Goal: Communication & Community: Answer question/provide support

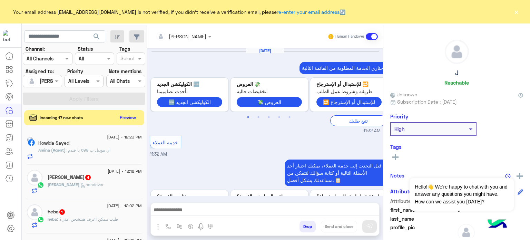
scroll to position [339, 0]
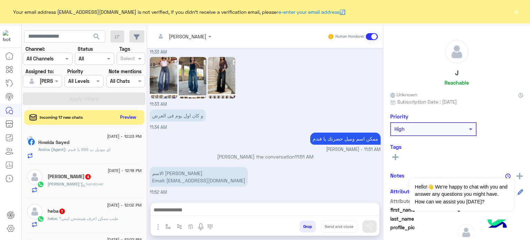
click at [131, 117] on button "Preview" at bounding box center [128, 116] width 21 height 9
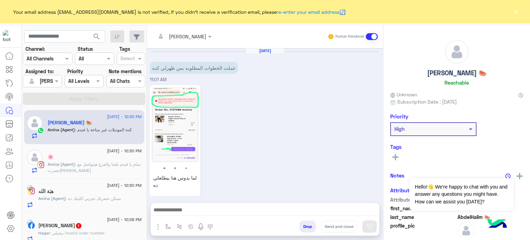
scroll to position [362, 0]
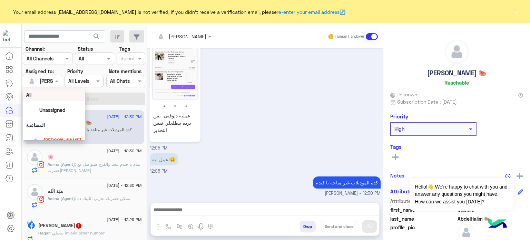
click at [52, 80] on div at bounding box center [42, 81] width 38 height 8
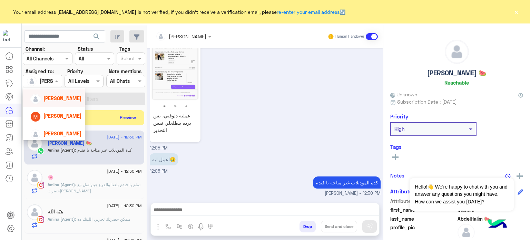
scroll to position [79, 0]
click at [43, 131] on span "[PERSON_NAME]" at bounding box center [62, 132] width 38 height 6
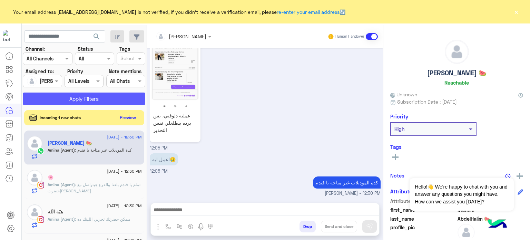
click at [91, 95] on button "Apply Filters" at bounding box center [84, 98] width 122 height 12
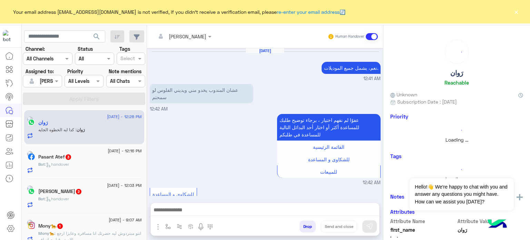
scroll to position [238, 0]
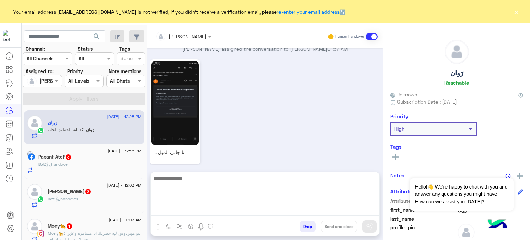
click at [201, 210] on textarea at bounding box center [265, 194] width 228 height 41
type textarea "*"
paste textarea "**********"
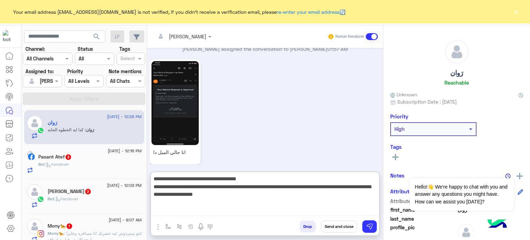
type textarea "**********"
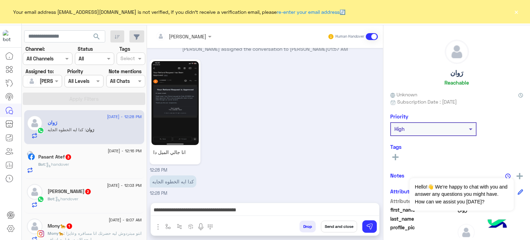
click at [339, 225] on button "Send and close" at bounding box center [339, 226] width 36 height 12
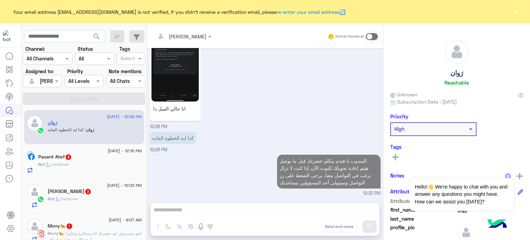
scroll to position [295, 0]
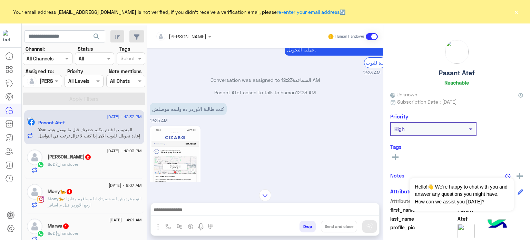
scroll to position [306, 0]
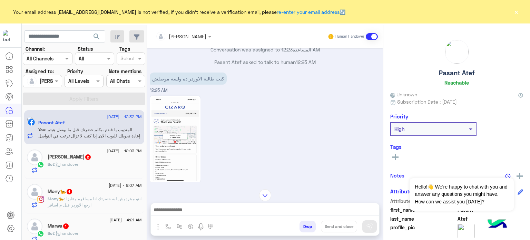
click at [170, 111] on img at bounding box center [174, 139] width 47 height 84
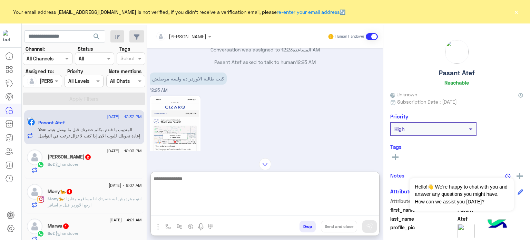
click at [196, 212] on textarea at bounding box center [265, 194] width 228 height 41
type textarea "*"
type textarea "**********"
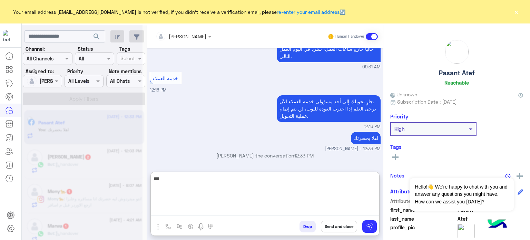
scroll to position [1004, 0]
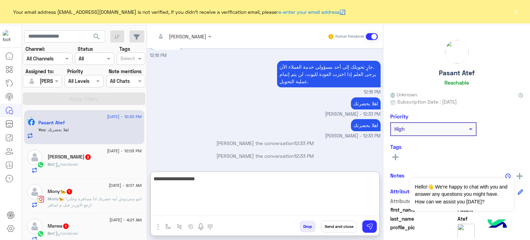
paste textarea "*******"
type textarea "**********"
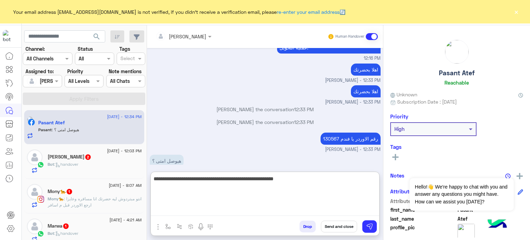
scroll to position [1049, 0]
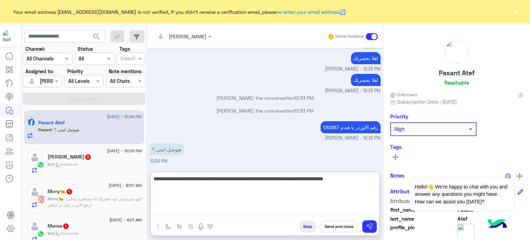
type textarea "**********"
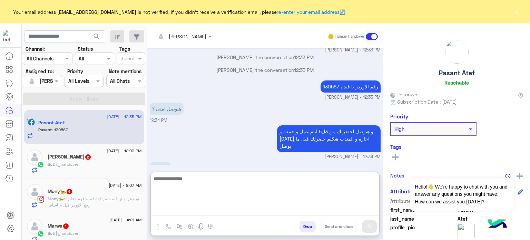
scroll to position [1101, 0]
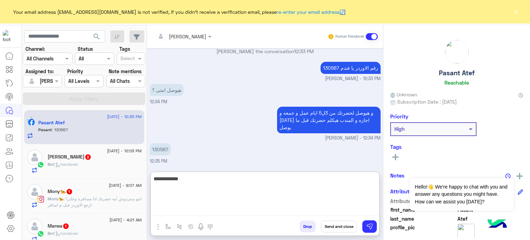
type textarea "**********"
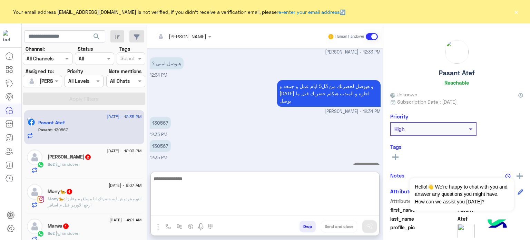
scroll to position [1146, 0]
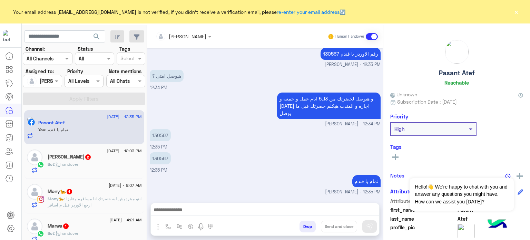
click at [69, 157] on h5 "[PERSON_NAME] 2" at bounding box center [70, 157] width 44 height 6
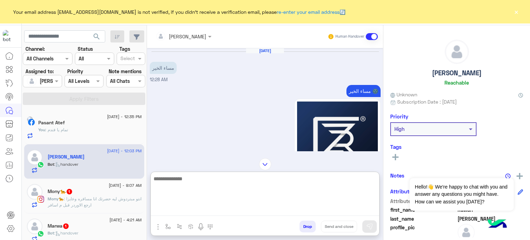
click at [183, 212] on textarea at bounding box center [265, 194] width 228 height 41
type textarea "**********"
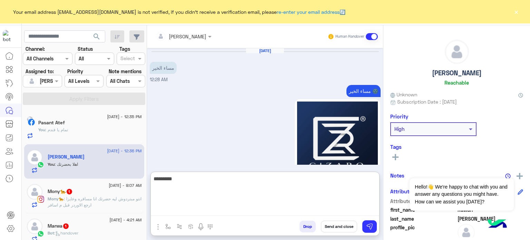
scroll to position [513, 0]
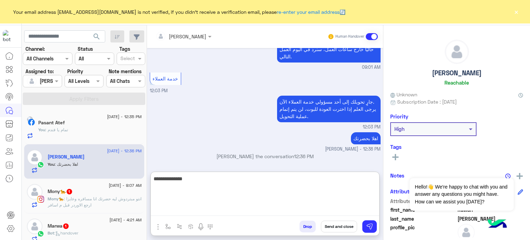
type textarea "**********"
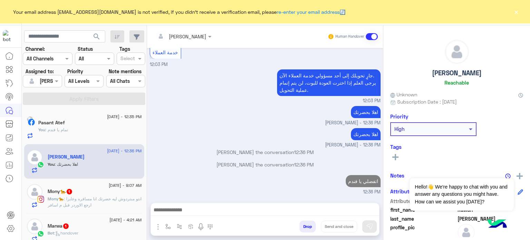
scroll to position [553, 0]
click at [103, 196] on span ": انتو مبتردوش ليه حضرتك انا مسافره وعايزا ارجع الاوردر قبل م اسافر" at bounding box center [95, 201] width 94 height 11
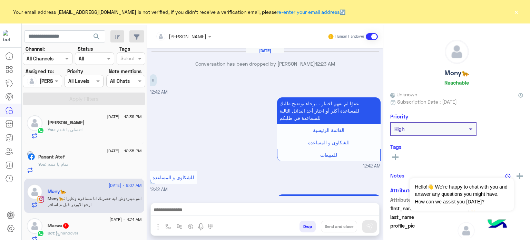
scroll to position [143, 0]
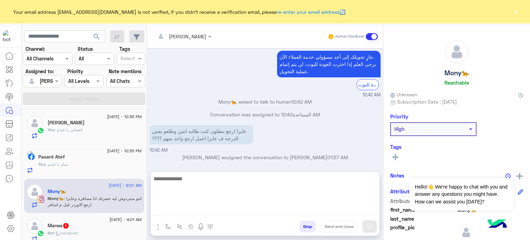
click at [229, 208] on textarea at bounding box center [265, 194] width 228 height 41
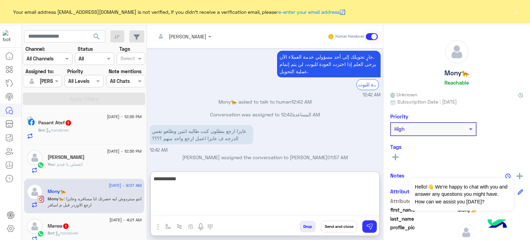
type textarea "**********"
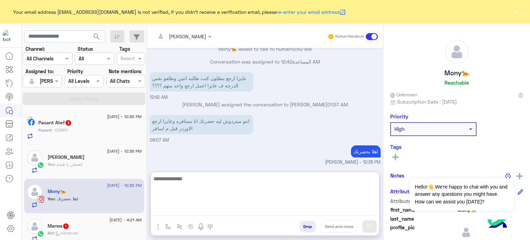
scroll to position [209, 0]
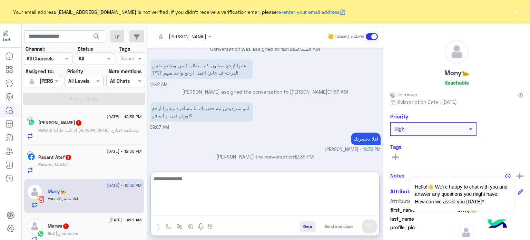
click at [215, 186] on textarea at bounding box center [265, 194] width 228 height 41
paste textarea "**********"
type textarea "**********"
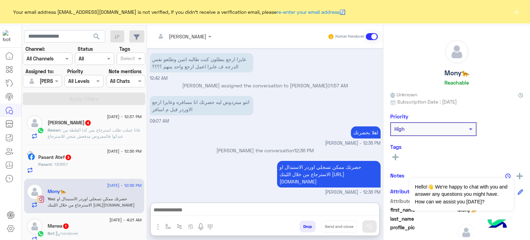
click at [91, 158] on div "Pasant Atef 3" at bounding box center [89, 157] width 103 height 7
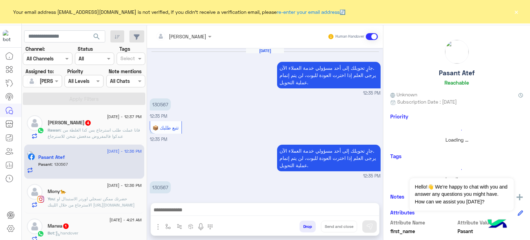
scroll to position [133, 0]
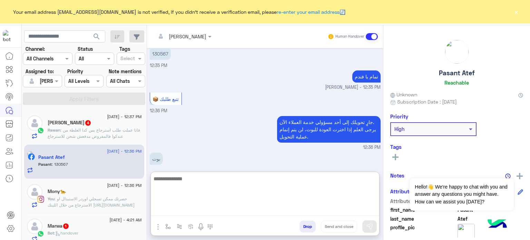
click at [216, 209] on textarea at bounding box center [265, 194] width 228 height 41
type textarea "**********"
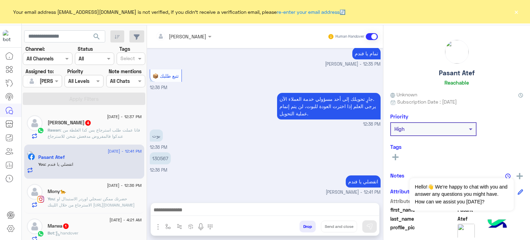
scroll to position [171, 0]
click at [97, 126] on div "[PERSON_NAME] 4" at bounding box center [95, 123] width 94 height 7
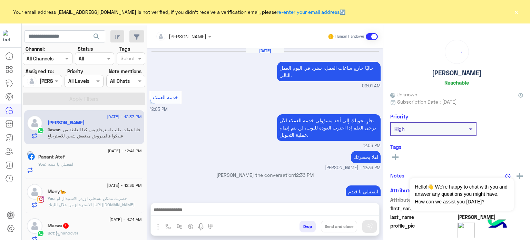
scroll to position [108, 0]
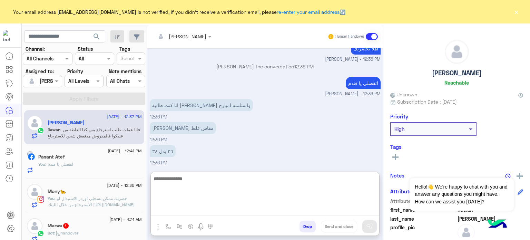
click at [187, 215] on textarea at bounding box center [265, 194] width 228 height 41
type textarea "**********"
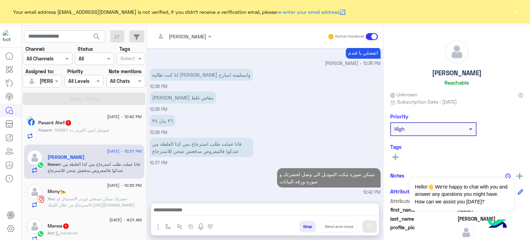
scroll to position [153, 0]
click at [97, 134] on div "Pasant : 130567 هيوصل امتي الاوردر ده" at bounding box center [89, 133] width 103 height 12
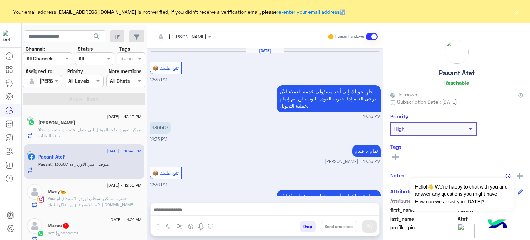
scroll to position [126, 0]
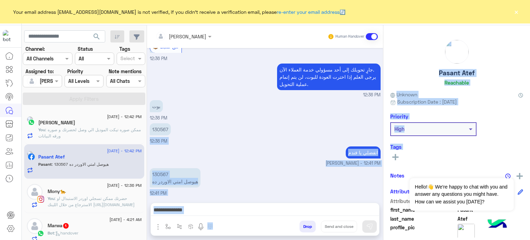
drag, startPoint x: 382, startPoint y: 172, endPoint x: 380, endPoint y: 134, distance: 37.7
click at [380, 134] on mat-drawer-container "[PERSON_NAME] Human Handover [DATE] 📦 تتبع طلبك 12:35 PM جارٍ تحويلك إلى [DATE]…" at bounding box center [338, 133] width 383 height 217
click at [380, 134] on div "[DATE] 📦 تتبع طلبك 12:35 PM جارٍ تحويلك إلى [DATE] مسؤولي خدمة العملاء الآن. ير…" at bounding box center [265, 122] width 236 height 148
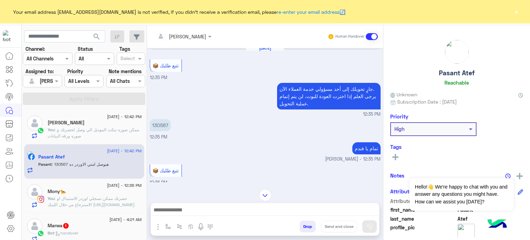
scroll to position [1, 0]
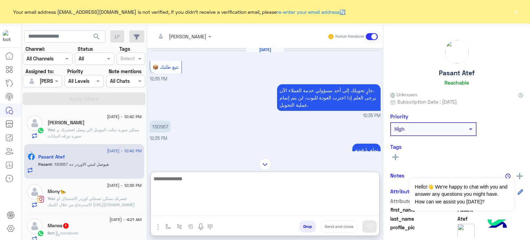
click at [213, 211] on textarea at bounding box center [265, 194] width 228 height 41
type textarea "*"
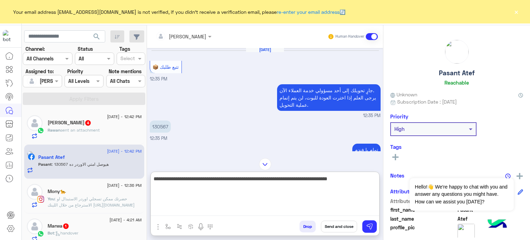
type textarea "**********"
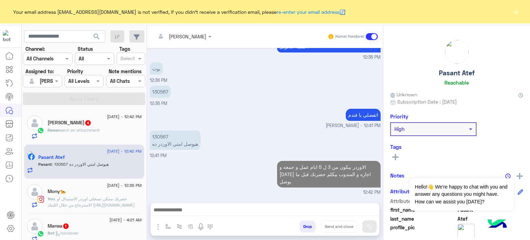
scroll to position [171, 0]
click at [93, 128] on span "sent an attachment" at bounding box center [79, 129] width 39 height 5
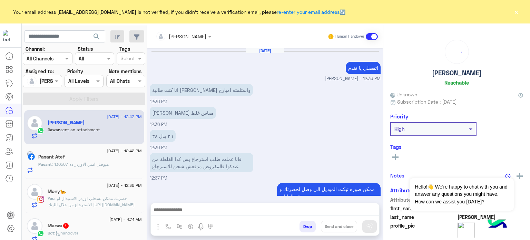
scroll to position [407, 0]
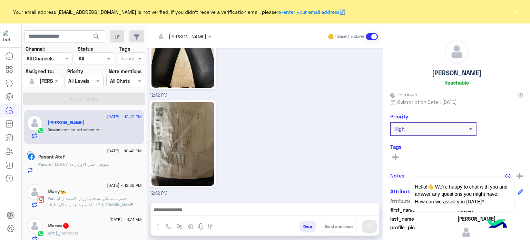
click at [279, 145] on div "12:42 PM" at bounding box center [265, 147] width 231 height 98
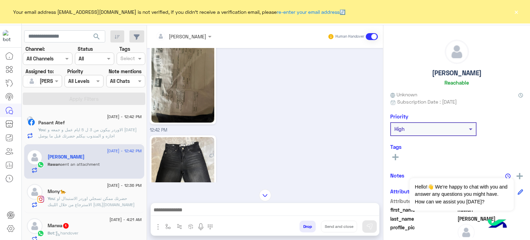
scroll to position [496, 0]
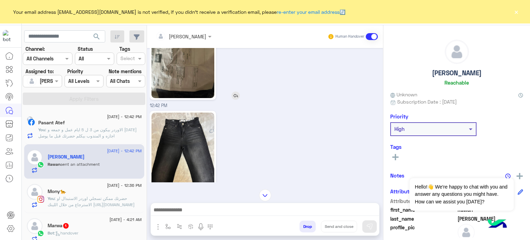
click at [206, 91] on img at bounding box center [182, 56] width 63 height 84
click at [289, 169] on div "12:42 PM" at bounding box center [265, 158] width 231 height 98
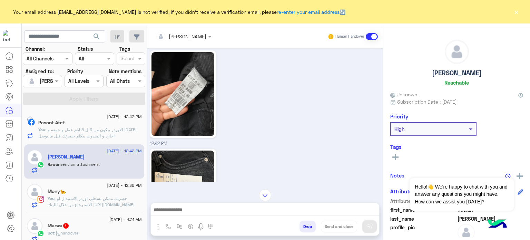
scroll to position [709, 0]
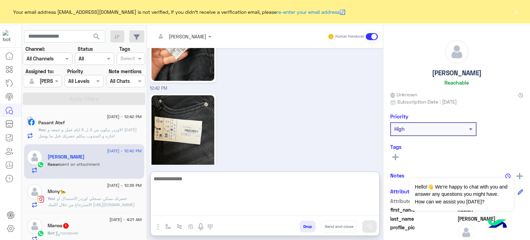
click at [229, 205] on textarea at bounding box center [265, 194] width 228 height 41
type textarea "**********"
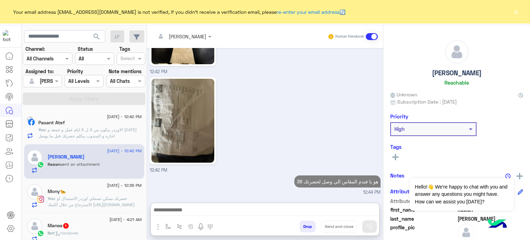
scroll to position [746, 0]
click at [109, 224] on div "Marwa 1" at bounding box center [95, 225] width 94 height 7
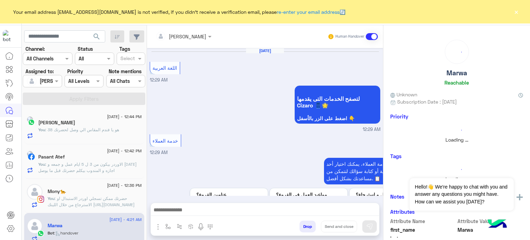
scroll to position [198, 0]
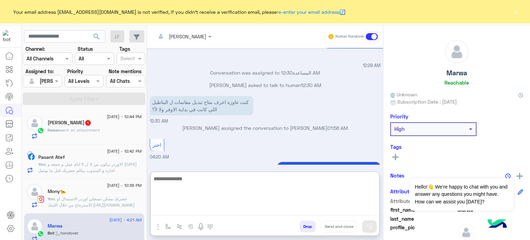
click at [175, 209] on textarea at bounding box center [265, 194] width 228 height 41
paste textarea "**********"
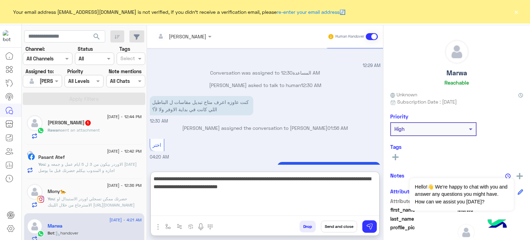
type textarea "**********"
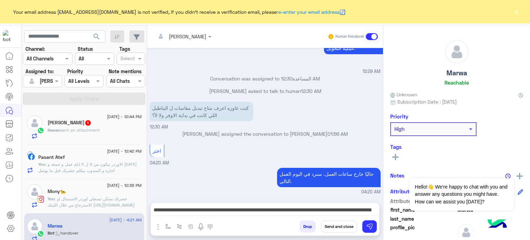
click at [331, 229] on button "Send and close" at bounding box center [339, 226] width 36 height 12
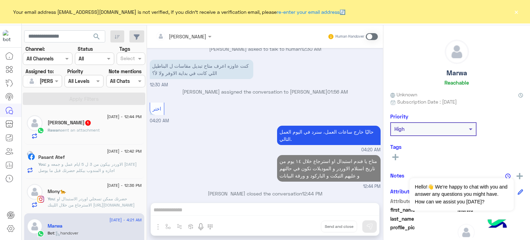
scroll to position [247, 0]
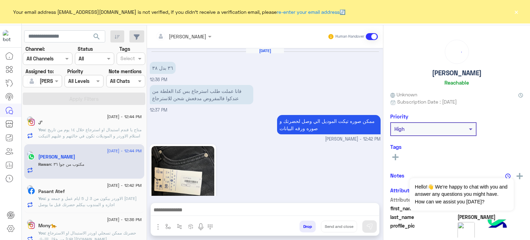
scroll to position [481, 0]
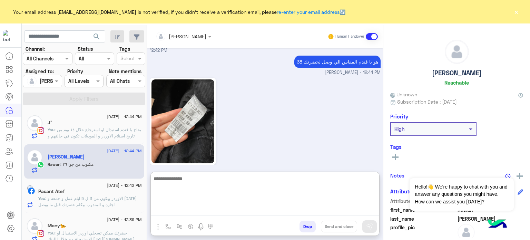
click at [192, 213] on textarea at bounding box center [265, 194] width 228 height 41
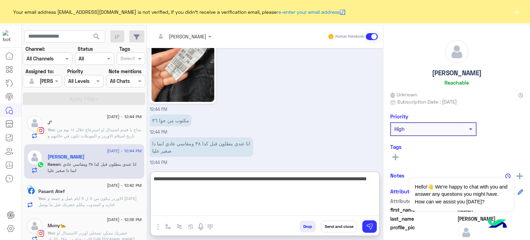
type textarea "**********"
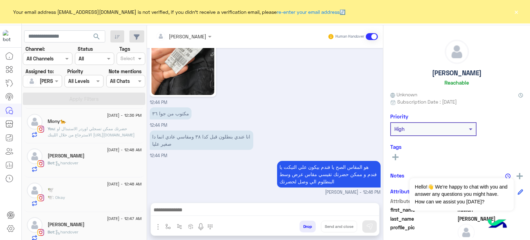
scroll to position [560, 0]
click at [97, 165] on div "Bot : handover" at bounding box center [95, 166] width 94 height 12
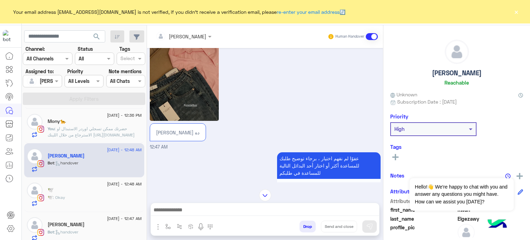
scroll to position [247, 0]
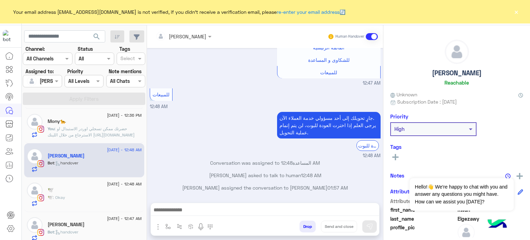
click at [63, 191] on div "🕊️" at bounding box center [95, 190] width 94 height 7
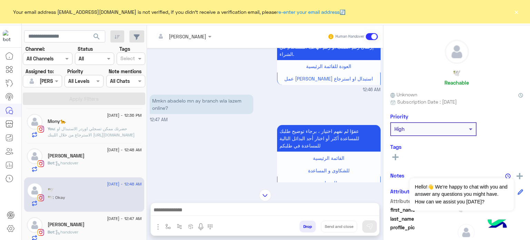
scroll to position [105, 0]
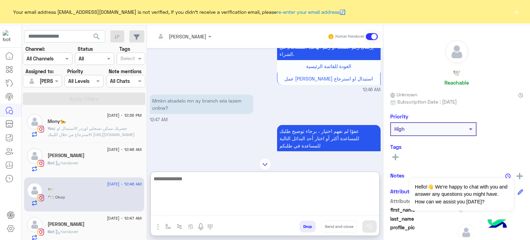
click at [178, 207] on textarea at bounding box center [265, 194] width 228 height 41
paste textarea "**********"
type textarea "**********"
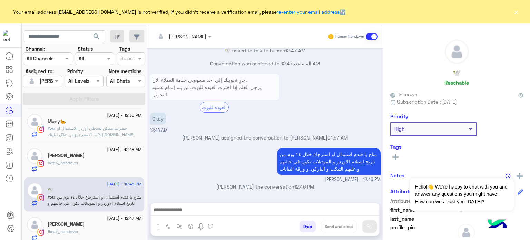
scroll to position [368, 0]
click at [77, 155] on h5 "[PERSON_NAME]" at bounding box center [66, 155] width 37 height 6
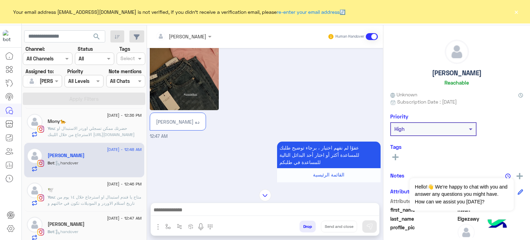
scroll to position [247, 0]
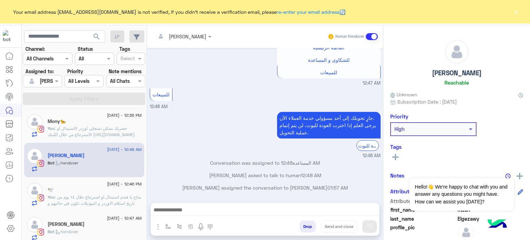
click at [309, 227] on button "Drop" at bounding box center [307, 226] width 16 height 12
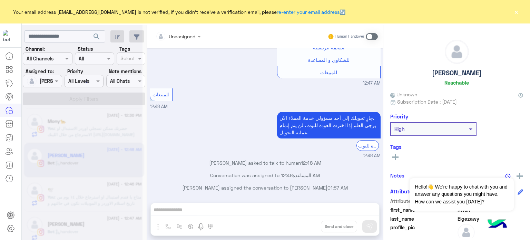
scroll to position [259, 0]
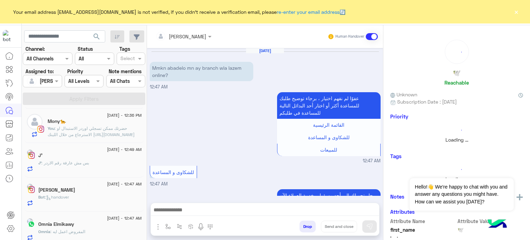
scroll to position [188, 0]
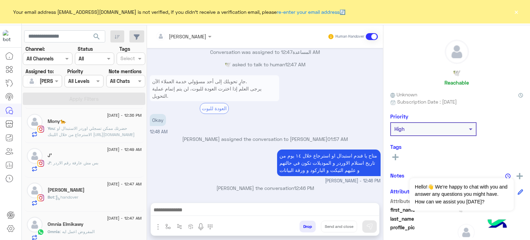
click at [101, 207] on div "[DATE] - 12:47 AM Roaa Ghalwash Bot : handover" at bounding box center [84, 194] width 120 height 34
click at [95, 201] on div "Bot : handover" at bounding box center [95, 200] width 94 height 12
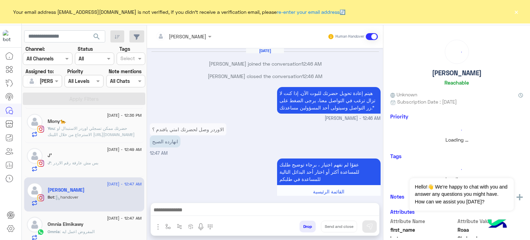
scroll to position [144, 0]
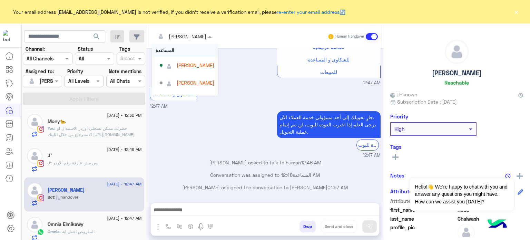
click at [182, 33] on input "text" at bounding box center [175, 36] width 38 height 7
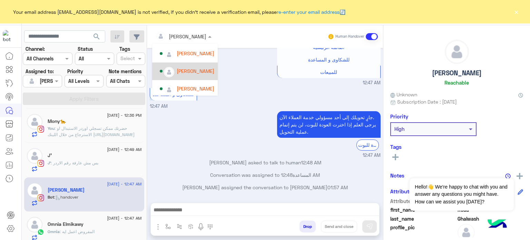
click at [190, 76] on div "[PERSON_NAME]" at bounding box center [187, 71] width 54 height 12
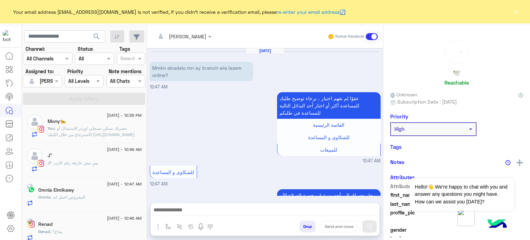
scroll to position [188, 0]
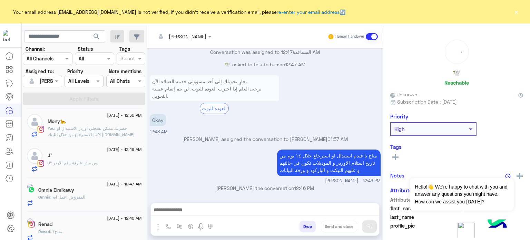
click at [99, 199] on div "Omnia : المفروض اعمل ايه" at bounding box center [89, 200] width 103 height 12
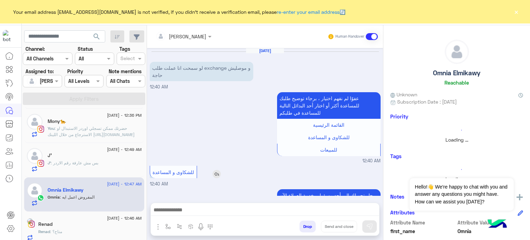
scroll to position [101, 0]
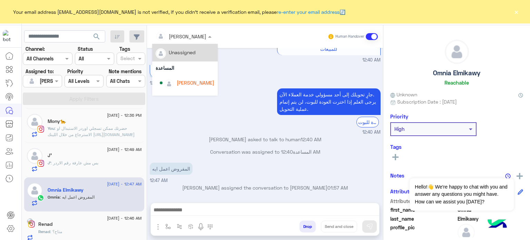
click at [183, 34] on input "text" at bounding box center [175, 36] width 38 height 7
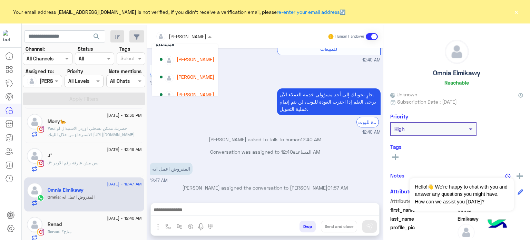
scroll to position [29, 0]
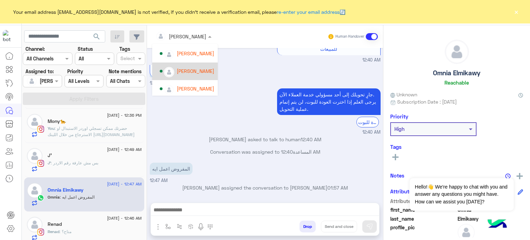
click at [200, 70] on div "[PERSON_NAME]" at bounding box center [196, 70] width 38 height 7
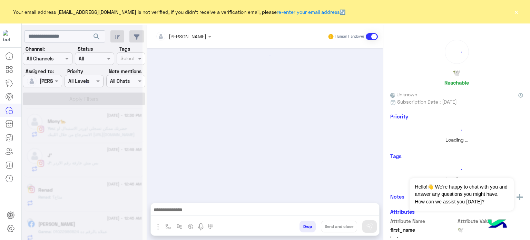
scroll to position [188, 0]
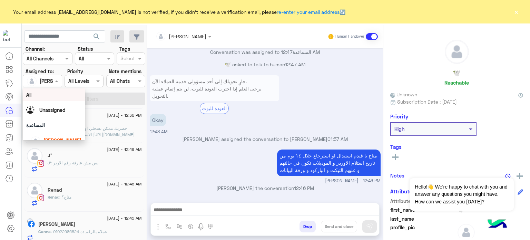
drag, startPoint x: 45, startPoint y: 76, endPoint x: 79, endPoint y: 90, distance: 36.5
click at [79, 90] on body "Your email address [EMAIL_ADDRESS][DOMAIN_NAME] is not verified, if you didn't …" at bounding box center [265, 120] width 530 height 240
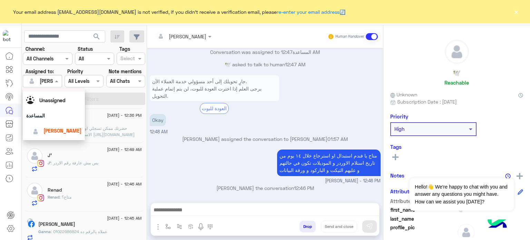
scroll to position [12, 0]
click at [58, 123] on div "[PERSON_NAME]" at bounding box center [55, 128] width 51 height 12
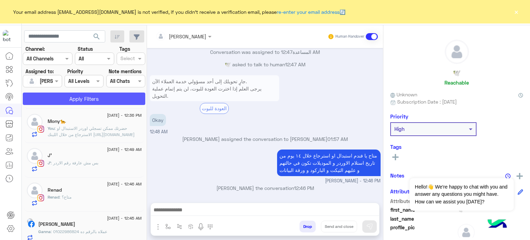
click at [80, 93] on button "Apply Filters" at bounding box center [84, 98] width 122 height 12
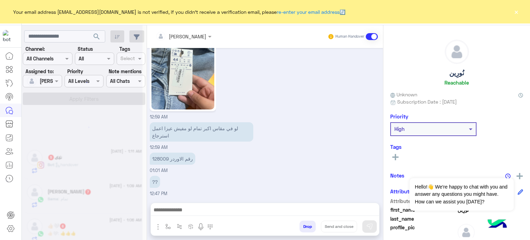
scroll to position [3, 0]
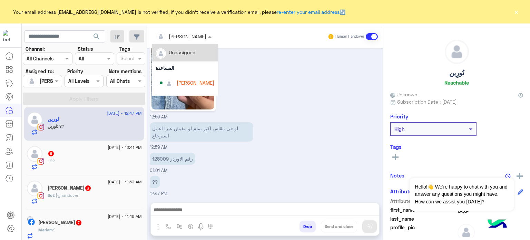
click at [193, 40] on div "[PERSON_NAME]" at bounding box center [188, 36] width 38 height 7
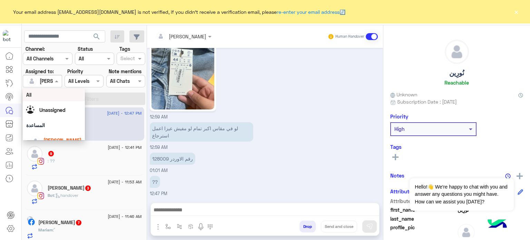
click at [55, 82] on span at bounding box center [57, 80] width 9 height 7
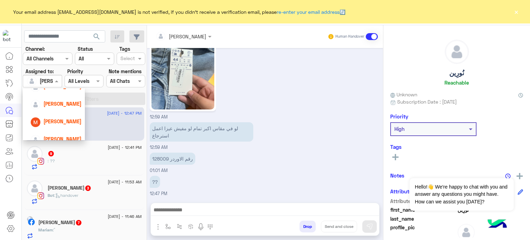
scroll to position [72, 0]
click at [68, 135] on div "[PERSON_NAME]" at bounding box center [62, 138] width 38 height 7
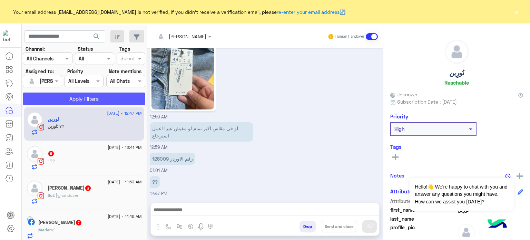
click at [123, 99] on button "Apply Filters" at bounding box center [84, 98] width 122 height 12
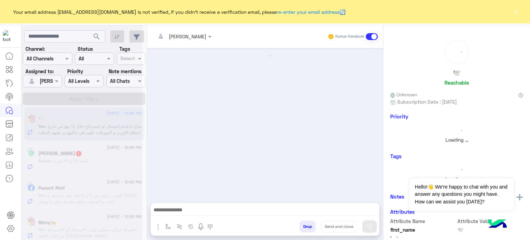
scroll to position [188, 0]
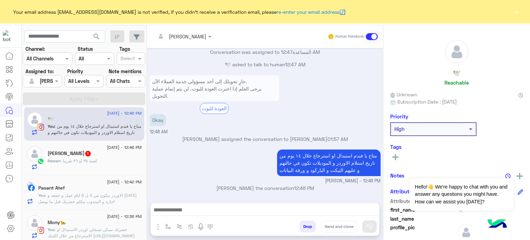
click at [309, 230] on button "Drop" at bounding box center [307, 226] width 16 height 12
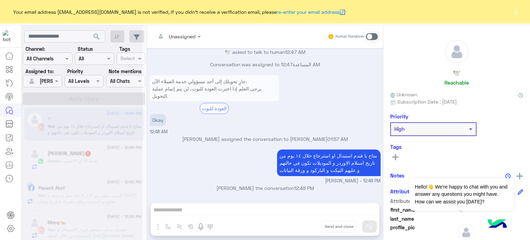
scroll to position [201, 0]
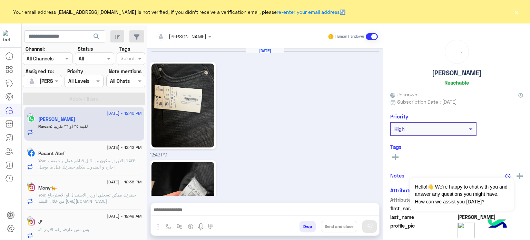
scroll to position [489, 0]
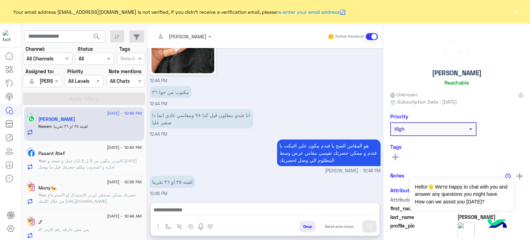
click at [103, 166] on span ": الاوردر بيكون من 3 ل 5 ايام عمل و جمعه و [DATE] اجازه و المندوب بيكلم حضرتك ق…" at bounding box center [87, 163] width 98 height 11
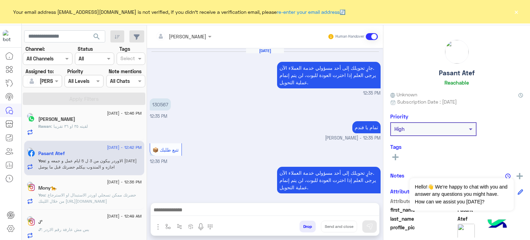
scroll to position [132, 0]
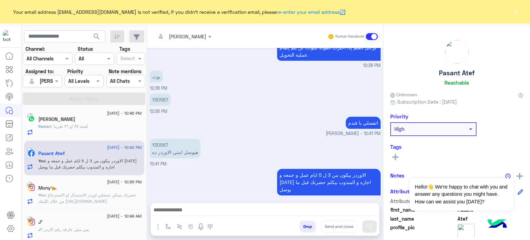
click at [304, 226] on button "Drop" at bounding box center [307, 226] width 16 height 12
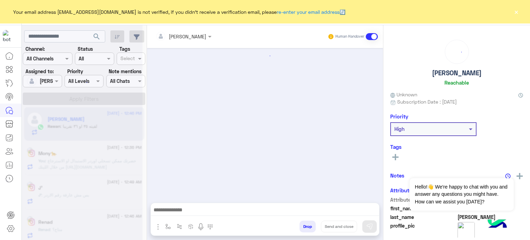
scroll to position [489, 0]
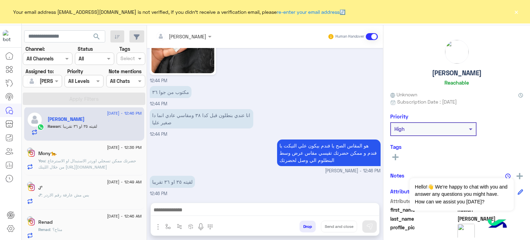
click at [77, 159] on span ": حضرتك ممكن تسجلي اوردر الاستبدال او الاسترجاع من خلال اللينك [URL][DOMAIN_NAM…" at bounding box center [87, 163] width 98 height 11
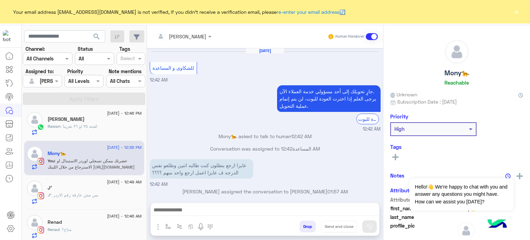
scroll to position [105, 0]
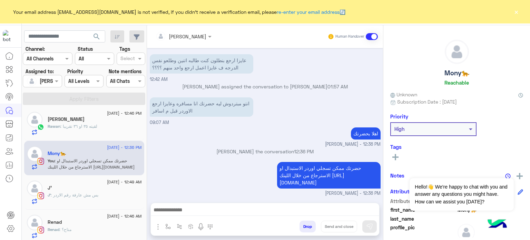
click at [307, 229] on button "Drop" at bounding box center [307, 226] width 16 height 12
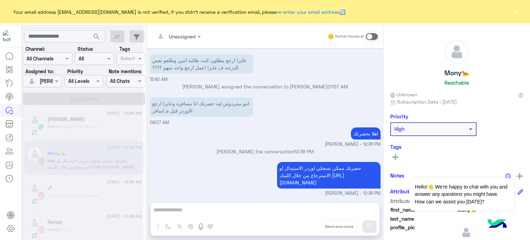
scroll to position [118, 0]
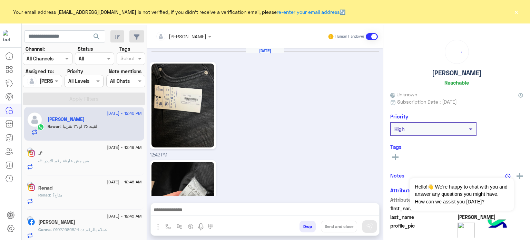
scroll to position [489, 0]
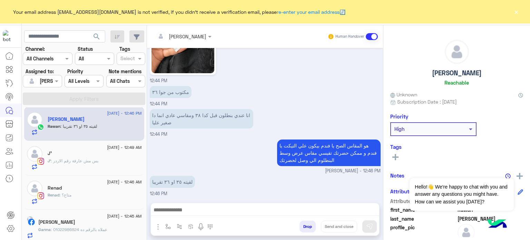
click at [93, 160] on span ": بس مش عارفة رقم الاردر" at bounding box center [75, 160] width 48 height 5
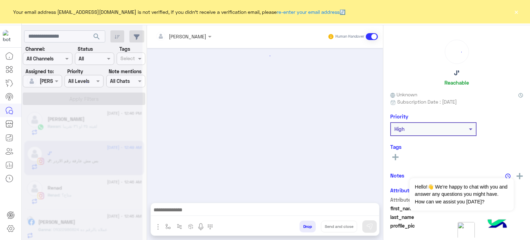
scroll to position [163, 0]
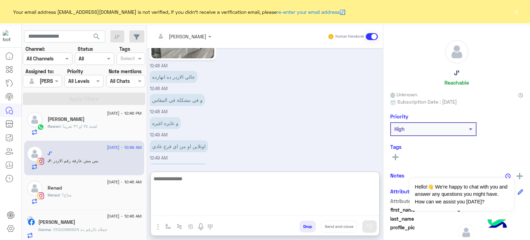
click at [210, 209] on textarea at bounding box center [265, 194] width 228 height 41
paste textarea "**********"
type textarea "**********"
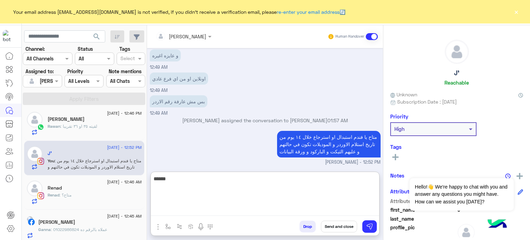
scroll to position [243, 0]
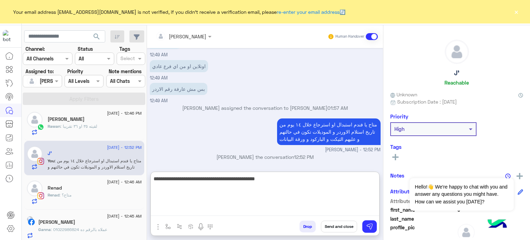
type textarea "**********"
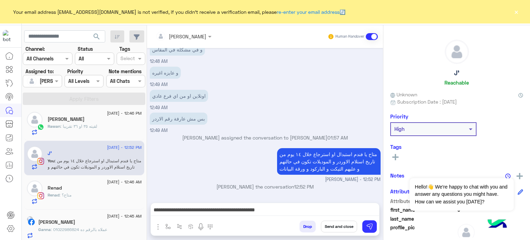
click at [339, 227] on button "Send and close" at bounding box center [339, 226] width 36 height 12
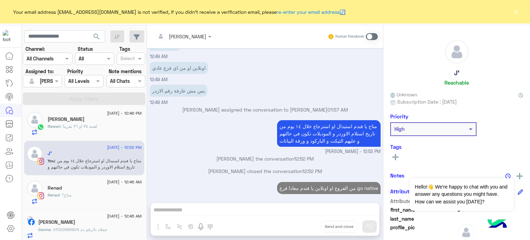
scroll to position [254, 0]
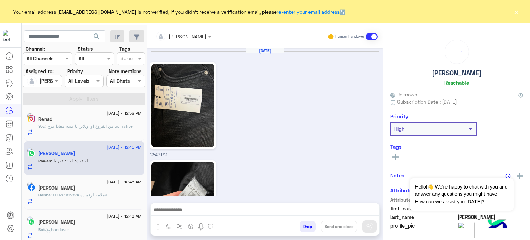
scroll to position [489, 0]
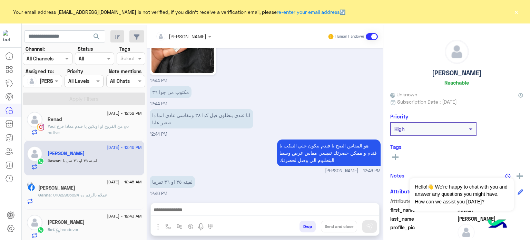
click at [74, 191] on div "[PERSON_NAME]" at bounding box center [89, 188] width 103 height 7
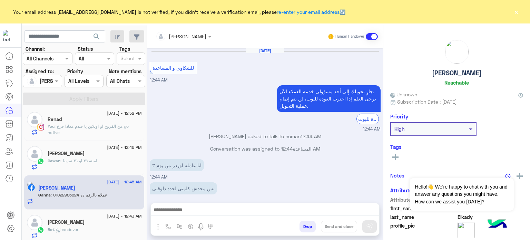
scroll to position [163, 0]
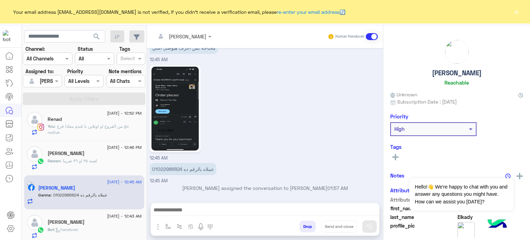
click at [248, 103] on div "12:45 AM" at bounding box center [265, 112] width 231 height 98
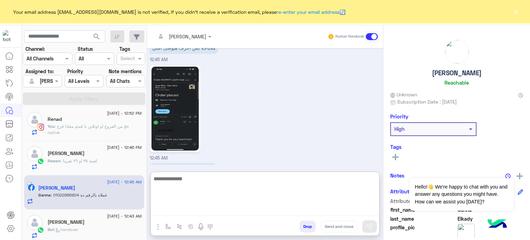
click at [177, 210] on textarea at bounding box center [265, 194] width 228 height 41
type textarea "*"
type textarea "**********"
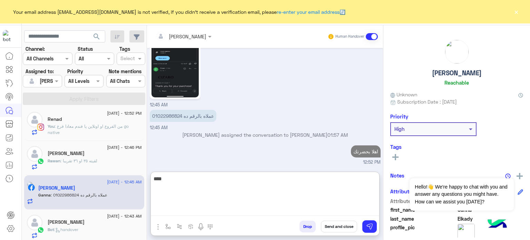
scroll to position [229, 0]
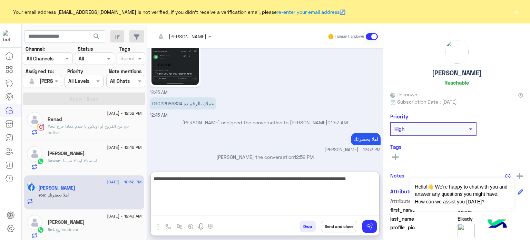
type textarea "**********"
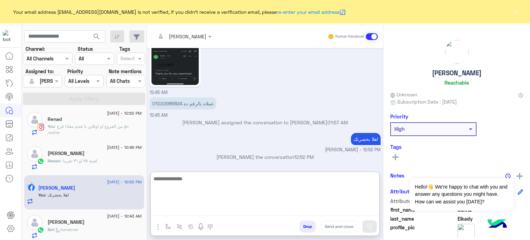
scroll to position [266, 0]
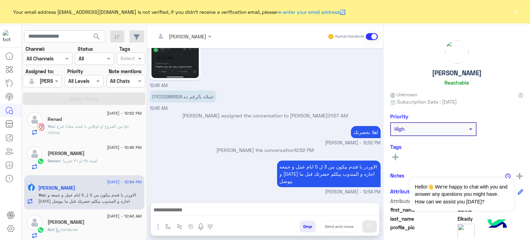
click at [305, 228] on button "Drop" at bounding box center [307, 226] width 16 height 12
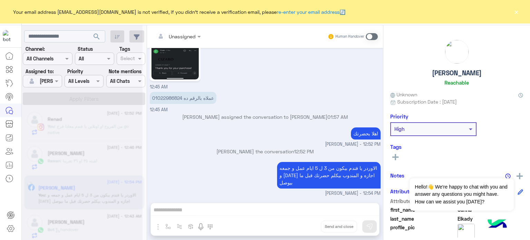
scroll to position [247, 0]
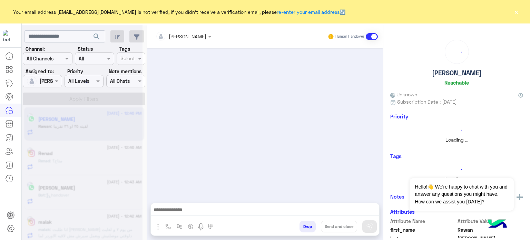
scroll to position [489, 0]
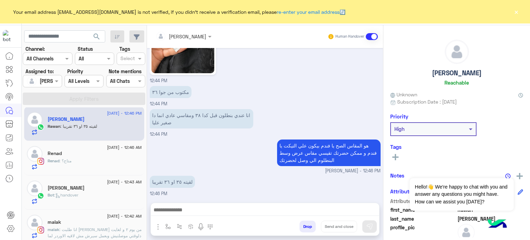
click at [101, 194] on div "Bot : handover" at bounding box center [95, 198] width 94 height 12
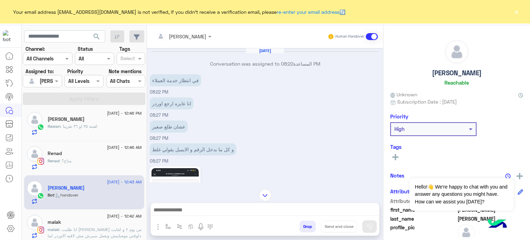
scroll to position [473, 0]
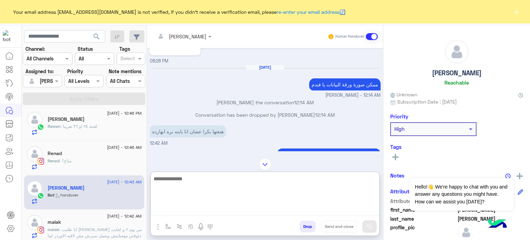
click at [201, 209] on textarea at bounding box center [265, 194] width 228 height 41
type textarea "**********"
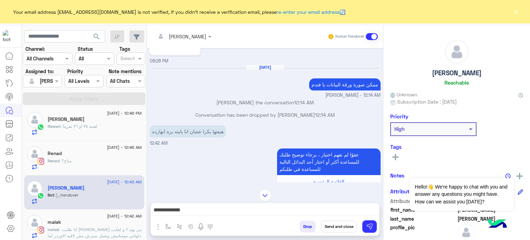
click at [341, 227] on button "Send and close" at bounding box center [339, 226] width 36 height 12
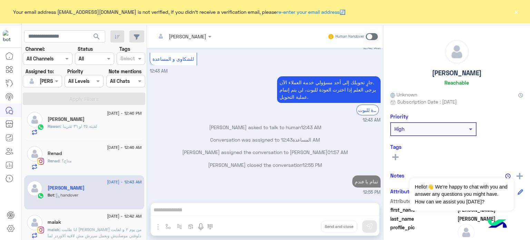
scroll to position [640, 0]
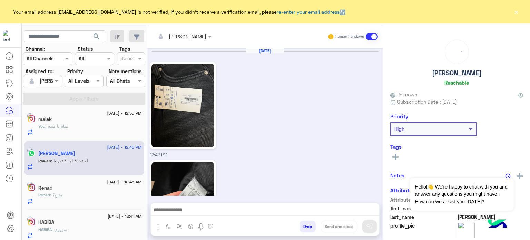
scroll to position [489, 0]
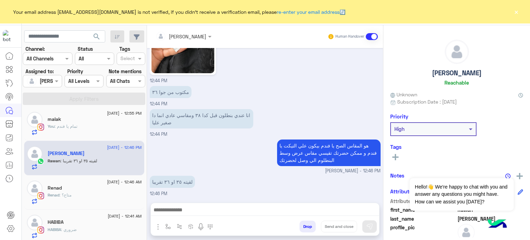
click at [97, 225] on div "HABIBA" at bounding box center [95, 222] width 94 height 7
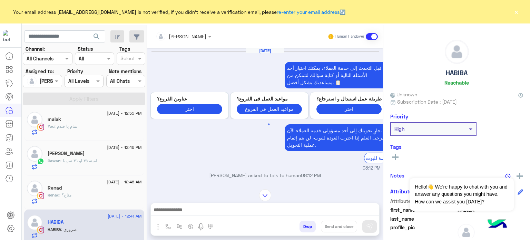
scroll to position [392, 0]
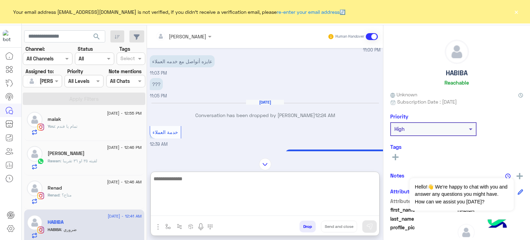
click at [183, 208] on textarea at bounding box center [265, 194] width 228 height 41
type textarea "**********"
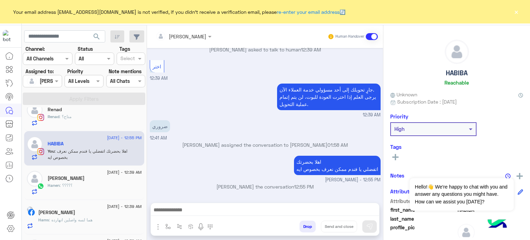
scroll to position [638, 0]
click at [105, 219] on div "Hams : هما لسه واصلين انهارده" at bounding box center [89, 223] width 103 height 12
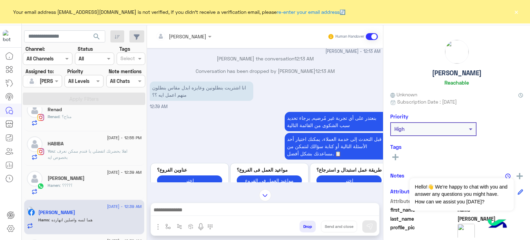
scroll to position [74, 0]
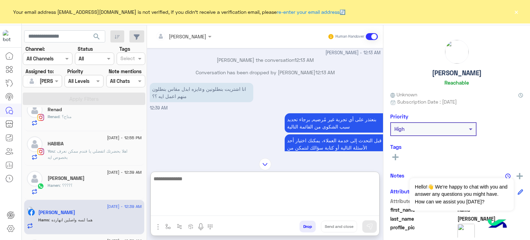
click at [230, 209] on textarea at bounding box center [265, 194] width 228 height 41
paste textarea "**********"
type textarea "**********"
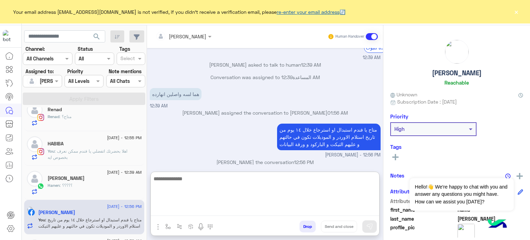
scroll to position [257, 0]
click at [240, 182] on textarea at bounding box center [265, 194] width 228 height 41
paste textarea "**********"
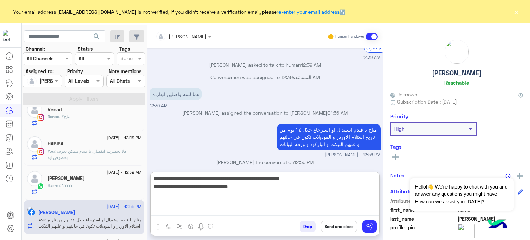
type textarea "**********"
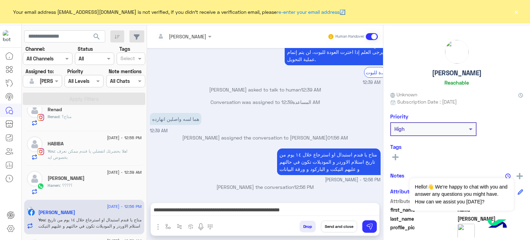
click at [334, 223] on button "Send and close" at bounding box center [339, 226] width 36 height 12
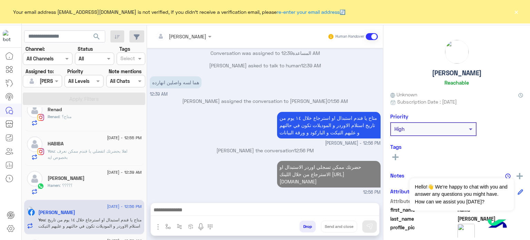
scroll to position [288, 0]
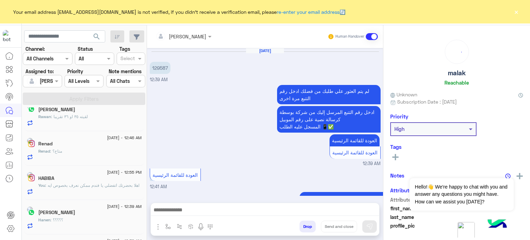
scroll to position [284, 0]
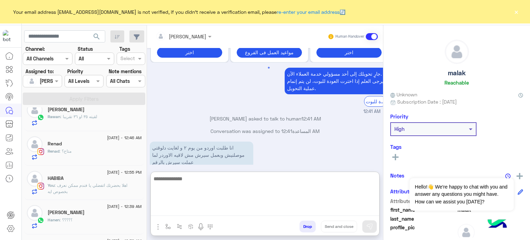
click at [205, 210] on textarea at bounding box center [265, 194] width 228 height 41
type textarea "**********"
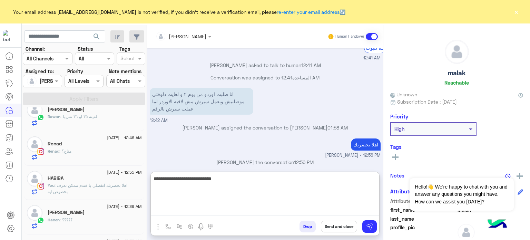
scroll to position [350, 0]
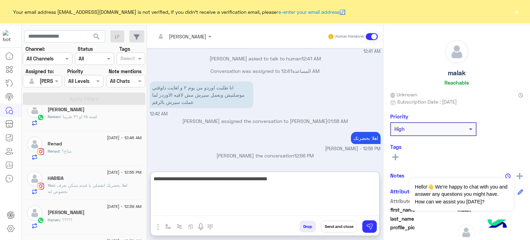
type textarea "**********"
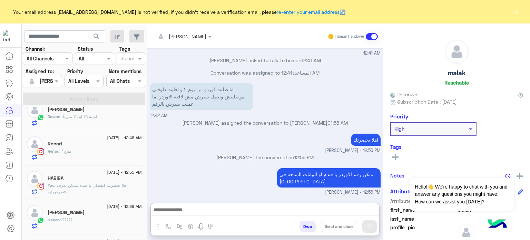
scroll to position [364, 0]
click at [107, 223] on div "Hanen : ؟؟؟؟؟" at bounding box center [95, 223] width 94 height 12
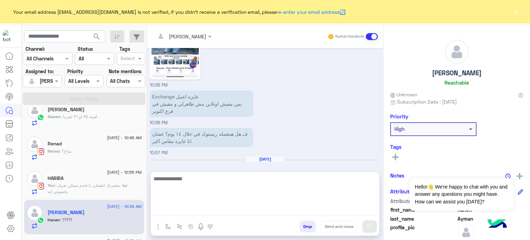
scroll to position [276, 0]
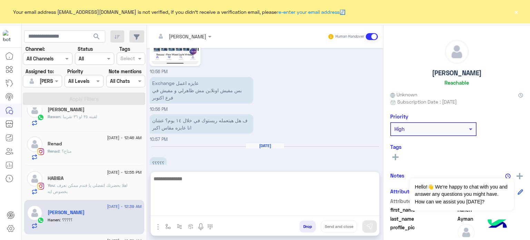
click at [189, 209] on textarea at bounding box center [265, 194] width 228 height 41
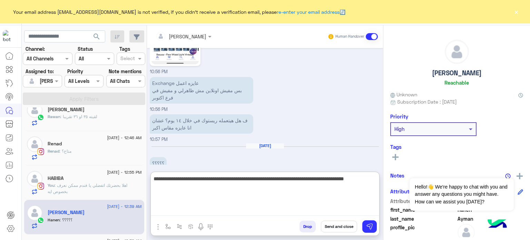
type textarea "**********"
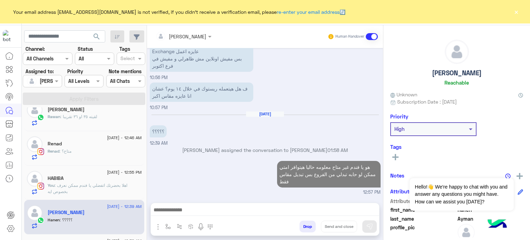
scroll to position [312, 0]
click at [94, 183] on span ": اهلا بحضرتك اتفضلي يا فندم ممكن نعرف بخصوص ايه" at bounding box center [88, 187] width 80 height 11
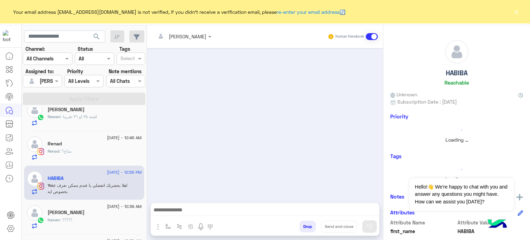
click at [516, 11] on button "×" at bounding box center [516, 11] width 7 height 7
